Goal: Task Accomplishment & Management: Complete application form

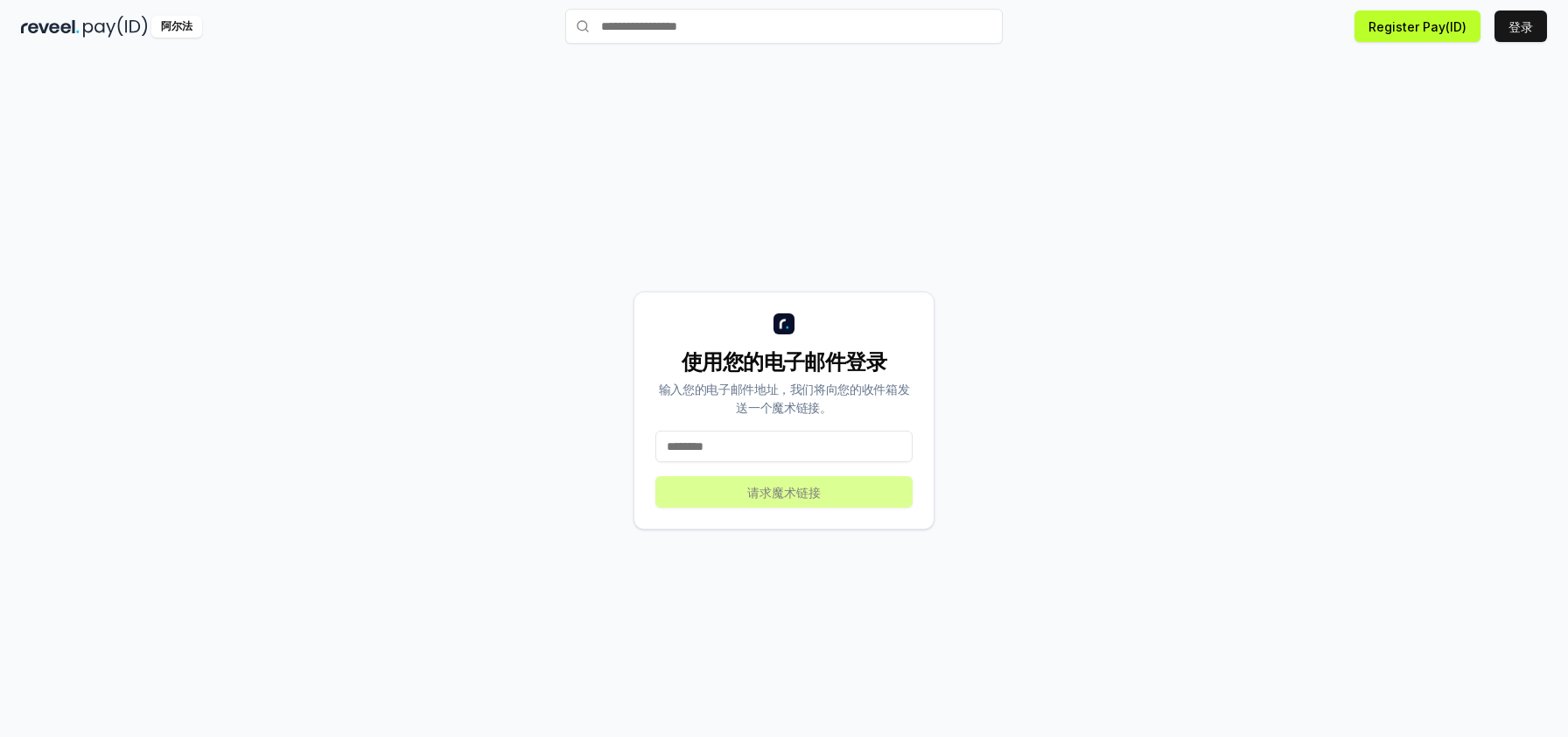
scroll to position [47, 0]
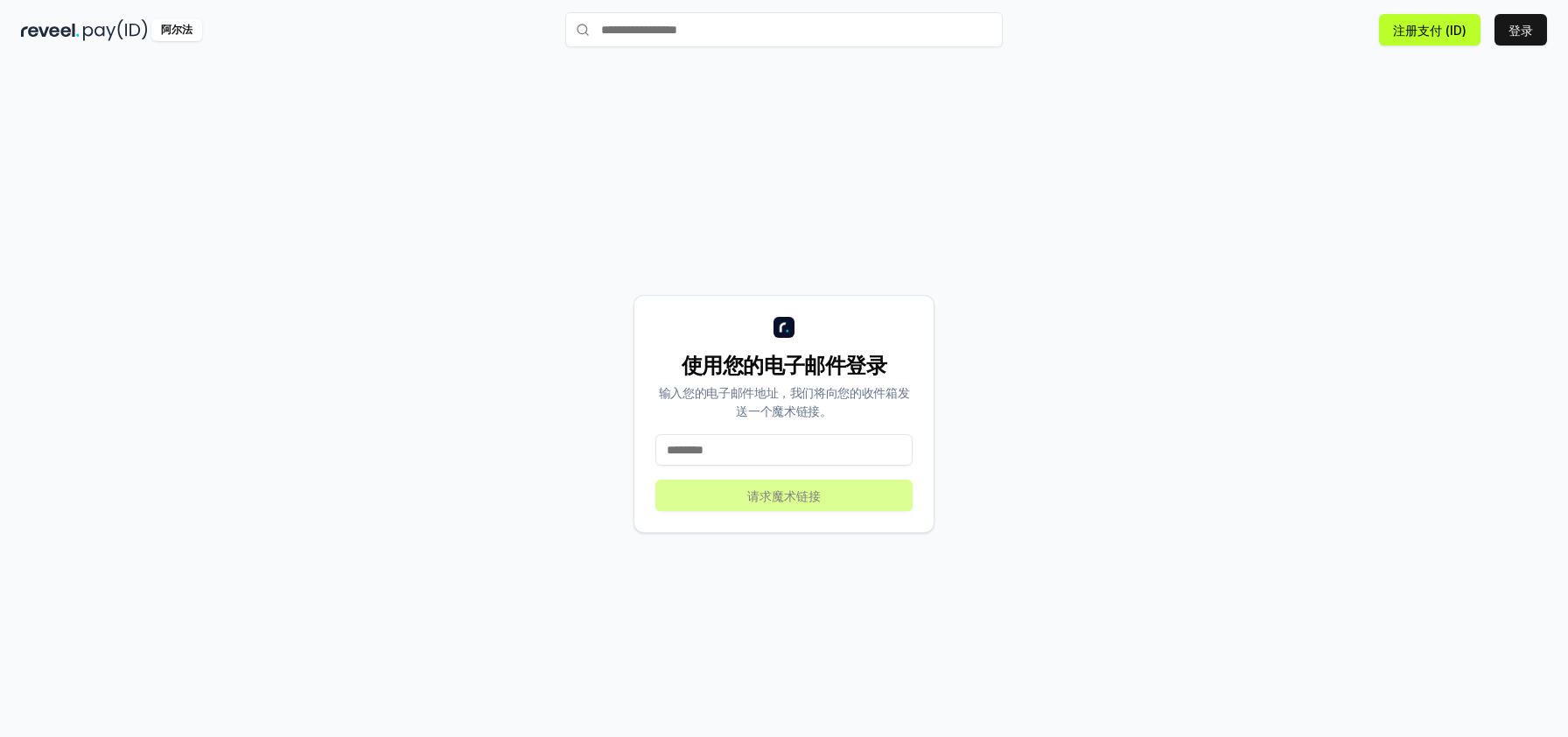
click at [835, 438] on input at bounding box center [784, 449] width 257 height 31
type input "**********"
click at [789, 500] on font "请求魔术链接" at bounding box center [783, 495] width 73 height 15
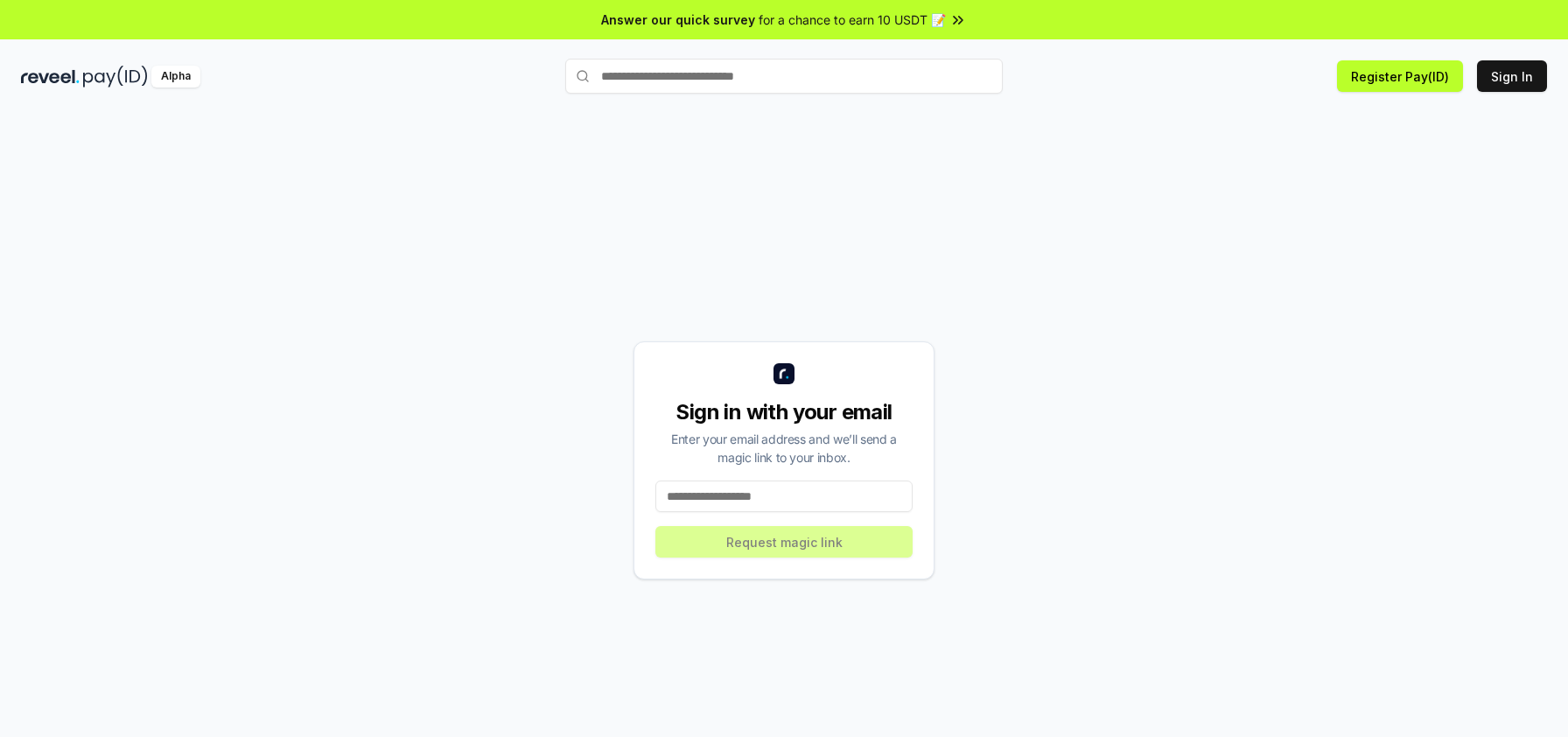
click at [780, 465] on div "Enter your email address and we’ll send a magic link to your inbox." at bounding box center [784, 448] width 257 height 37
click at [781, 481] on input at bounding box center [784, 496] width 257 height 31
type input "**********"
click at [806, 548] on button "Request magic link" at bounding box center [784, 541] width 257 height 31
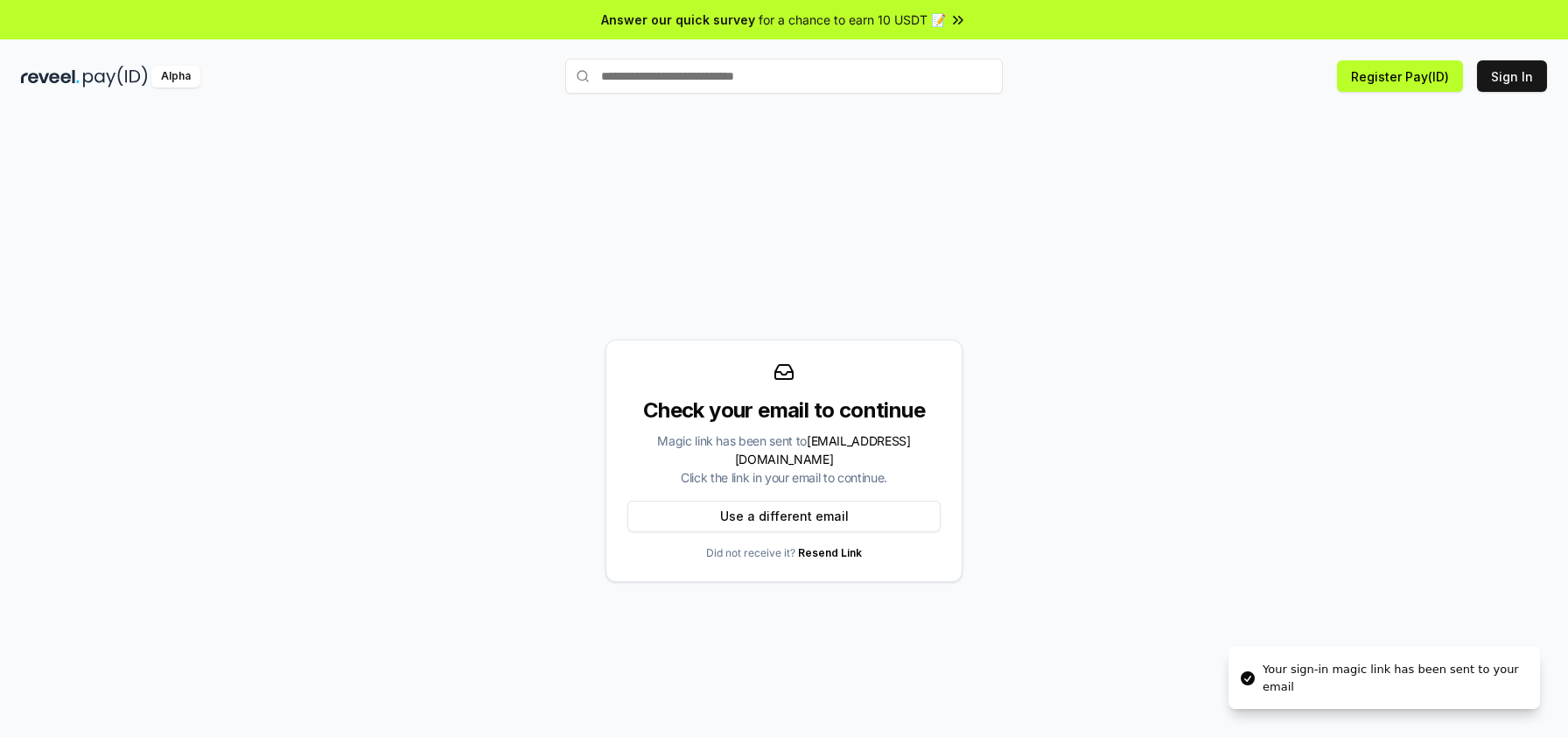
click at [861, 450] on span "903259071@qq.com" at bounding box center [823, 449] width 176 height 33
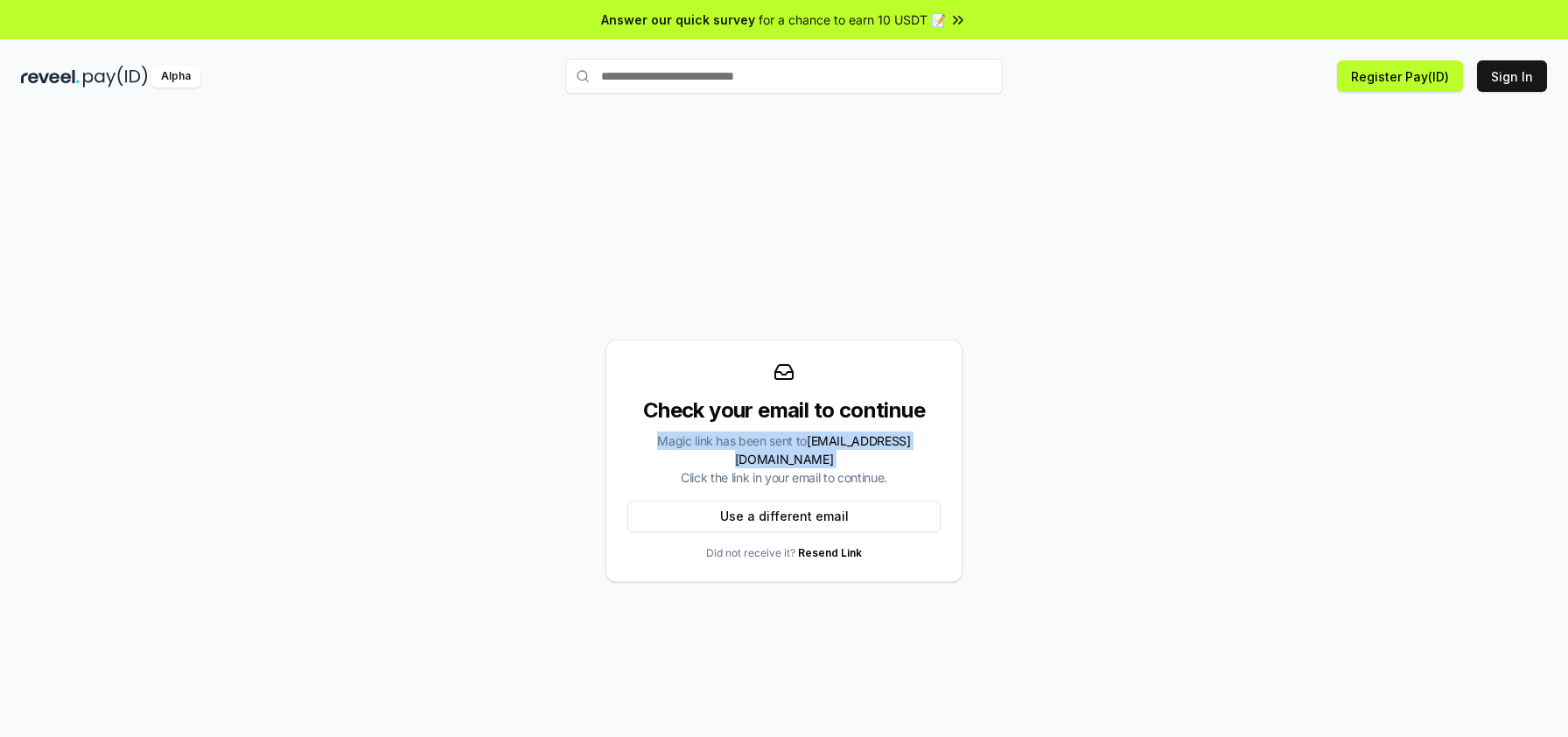
click at [861, 450] on span "903259071@qq.com" at bounding box center [823, 449] width 176 height 33
click at [809, 456] on span "903259071@qq.com" at bounding box center [823, 449] width 176 height 33
click at [816, 506] on button "Use a different email" at bounding box center [783, 516] width 313 height 31
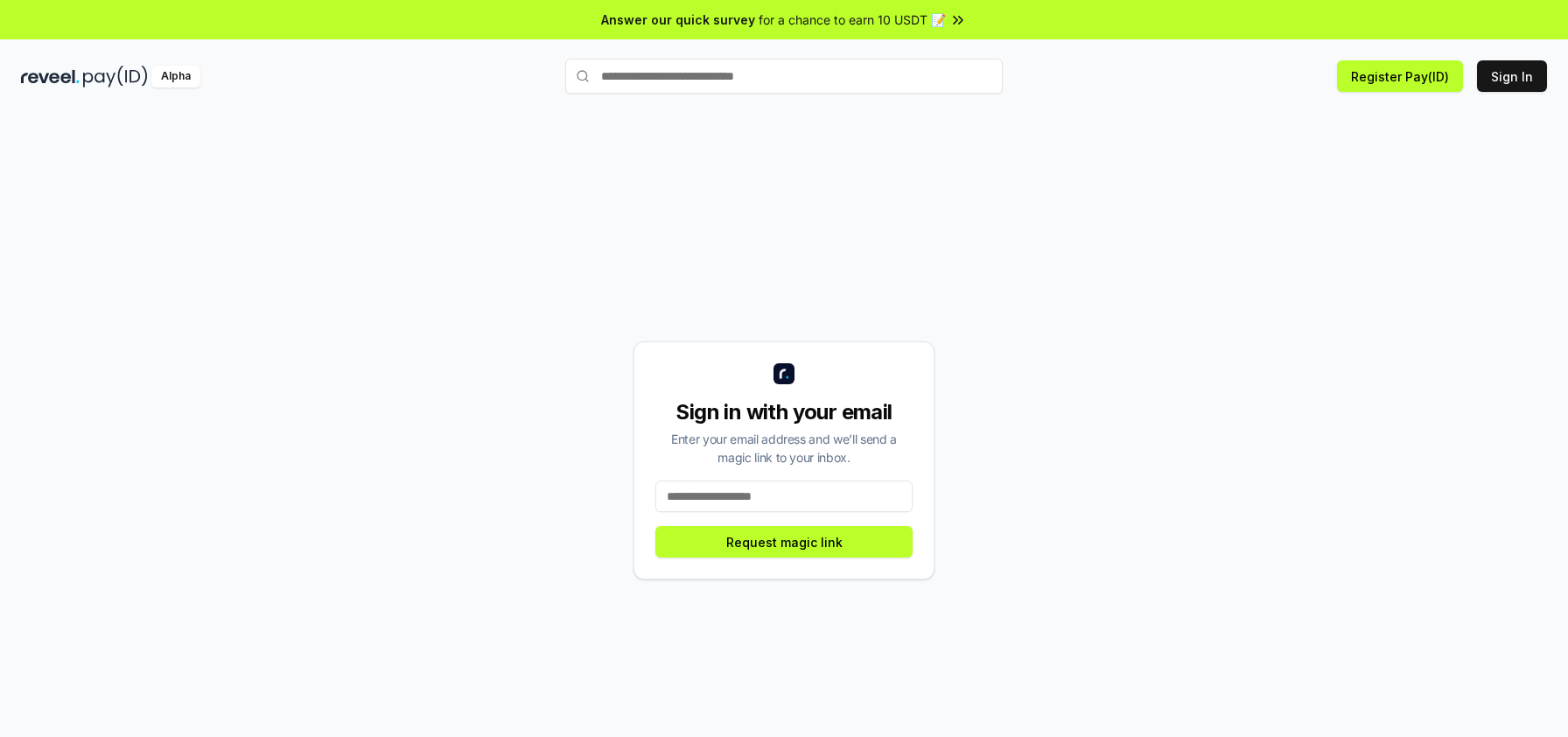
click at [813, 494] on input at bounding box center [784, 496] width 257 height 31
